Goal: Book appointment/travel/reservation

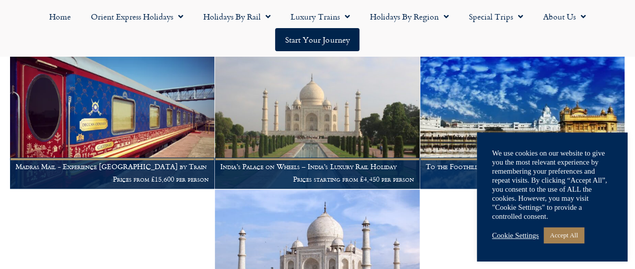
scroll to position [236, 0]
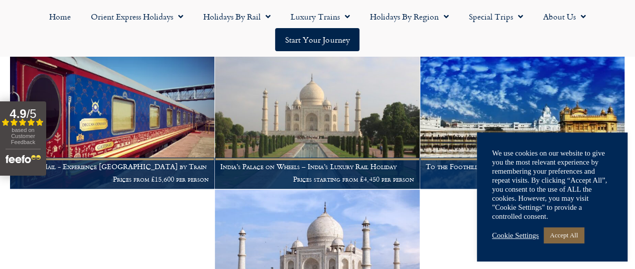
click at [569, 234] on link "Accept All" at bounding box center [563, 235] width 40 height 16
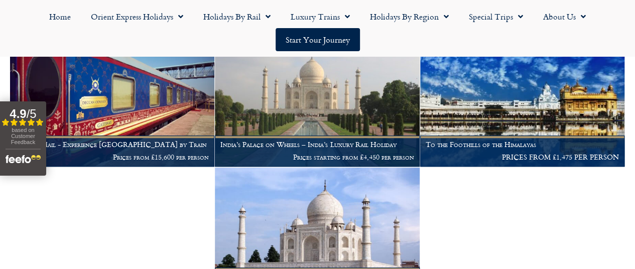
scroll to position [287, 0]
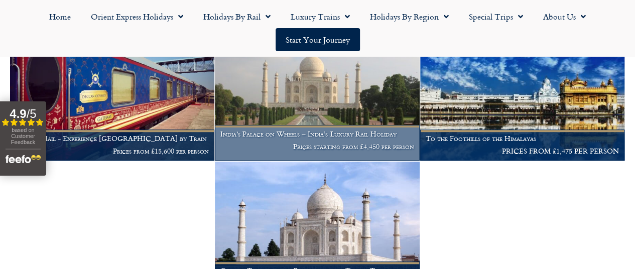
click at [346, 138] on h1 "India’s Palace on Wheels – India’s Luxury Rail Holiday" at bounding box center [316, 134] width 193 height 8
click at [320, 138] on h1 "India’s Palace on Wheels – India’s Luxury Rail Holiday" at bounding box center [316, 134] width 193 height 8
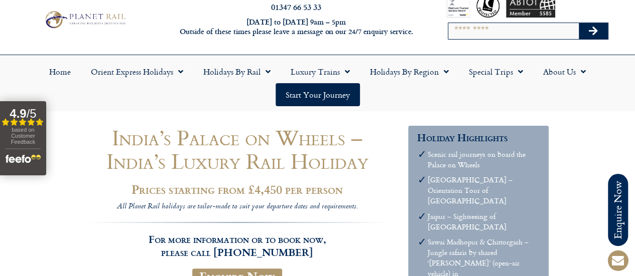
scroll to position [24, 0]
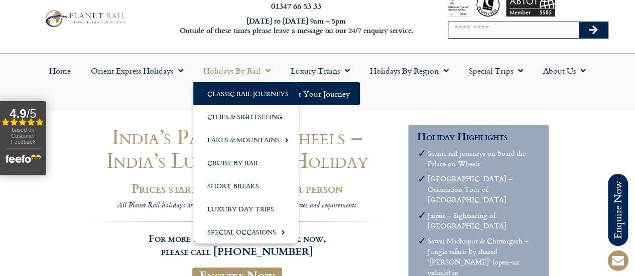
click at [246, 95] on link "Classic Rail Journeys" at bounding box center [245, 93] width 105 height 23
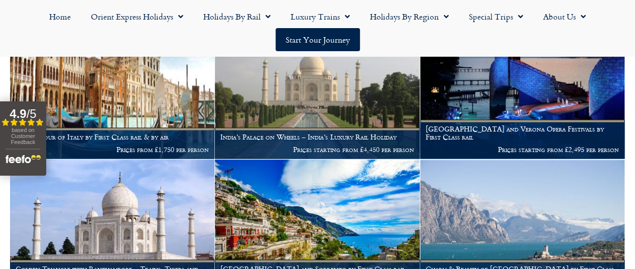
scroll to position [792, 0]
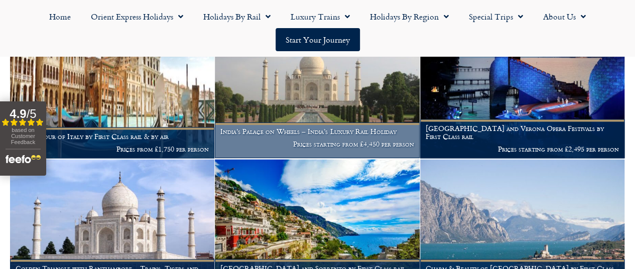
click at [350, 158] on figcaption "India’s Palace on Wheels – India’s Luxury Rail Holiday Prices starting from £4,…" at bounding box center [317, 140] width 204 height 36
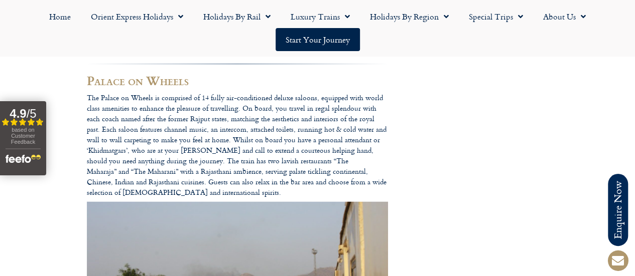
scroll to position [4888, 0]
